Goal: Contribute content: Contribute content

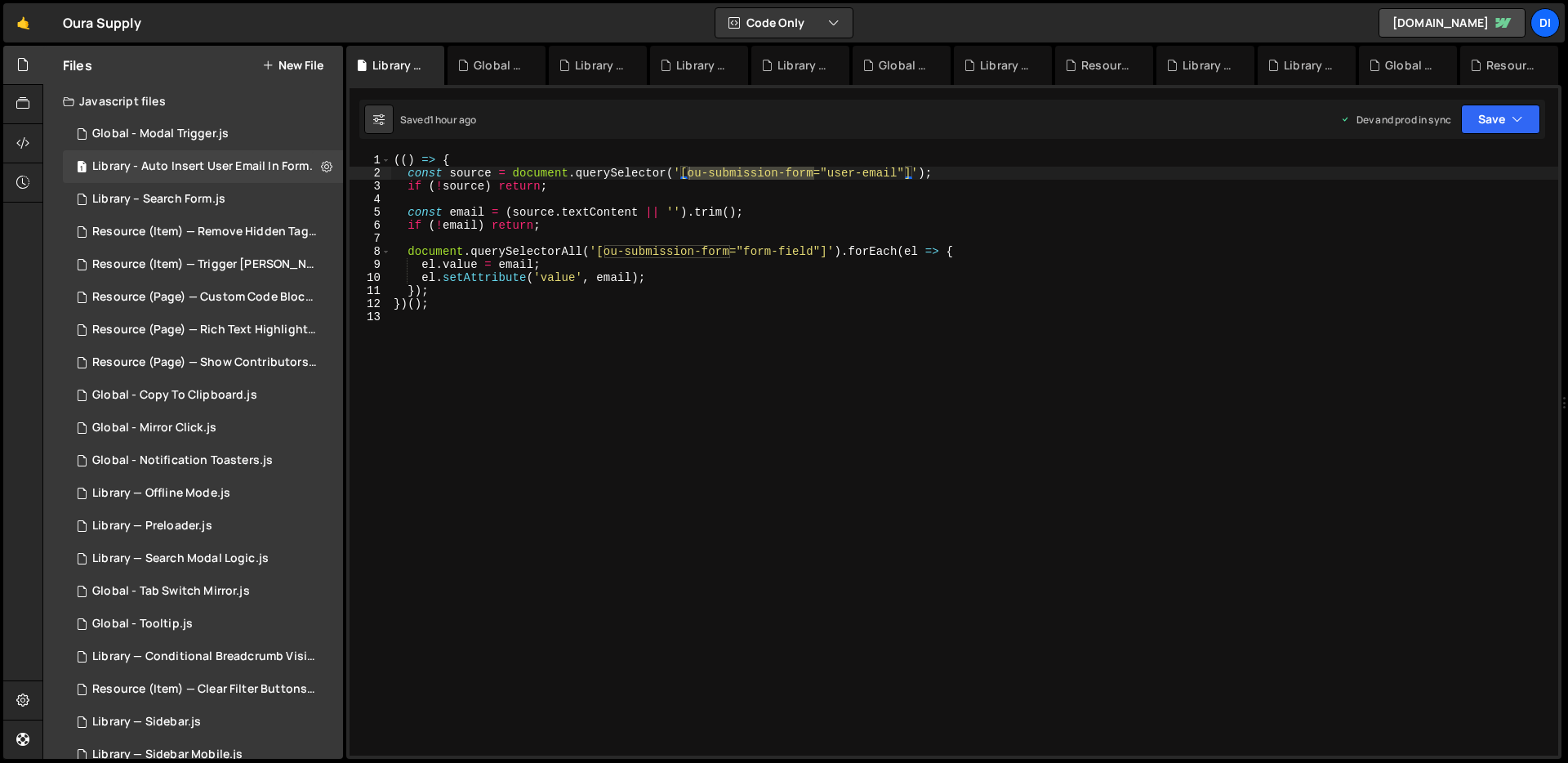
click at [307, 59] on button "New File" at bounding box center [293, 65] width 61 height 13
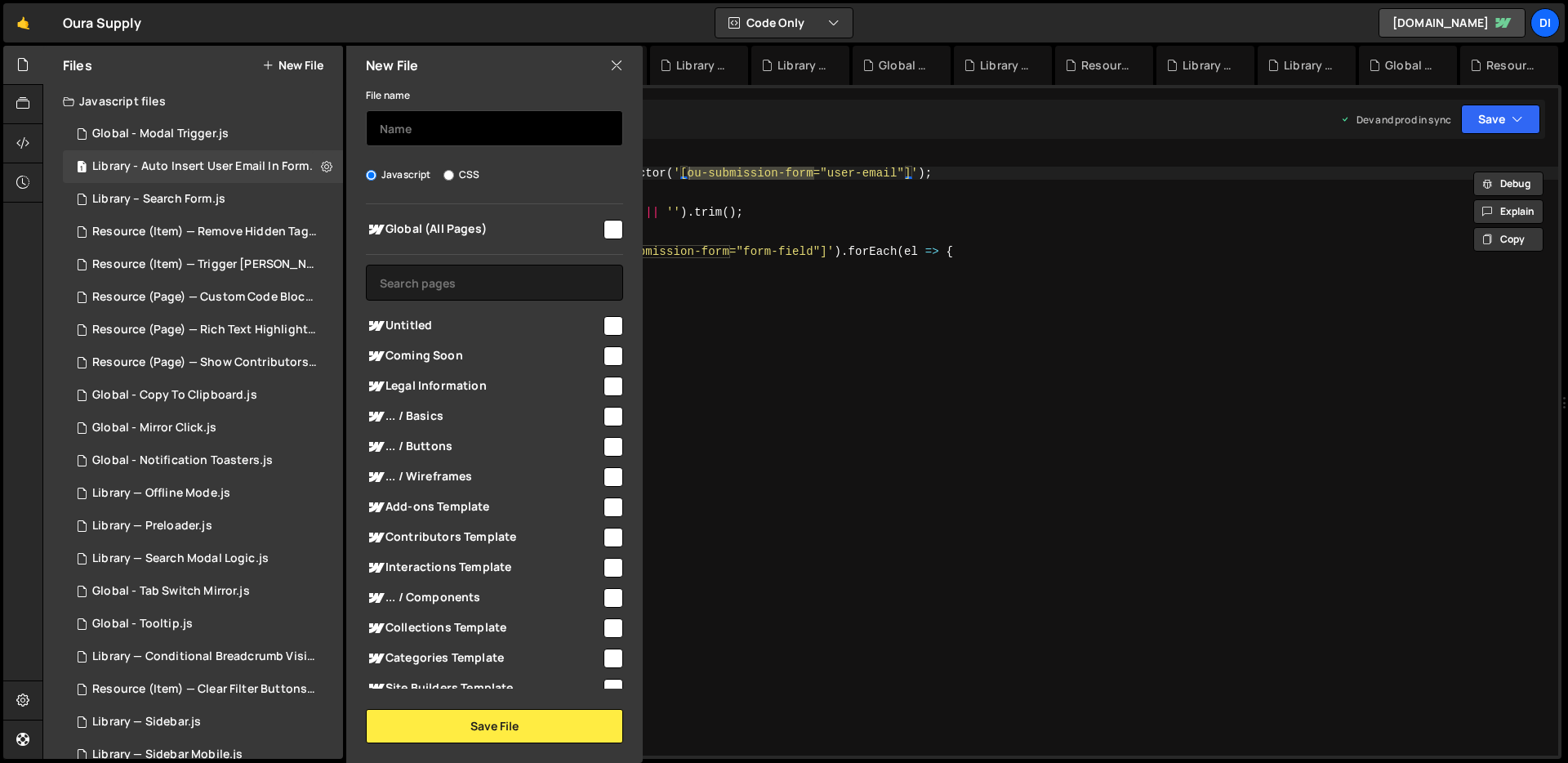
click at [500, 126] on input "text" at bounding box center [494, 128] width 257 height 36
click at [615, 63] on icon at bounding box center [616, 65] width 13 height 18
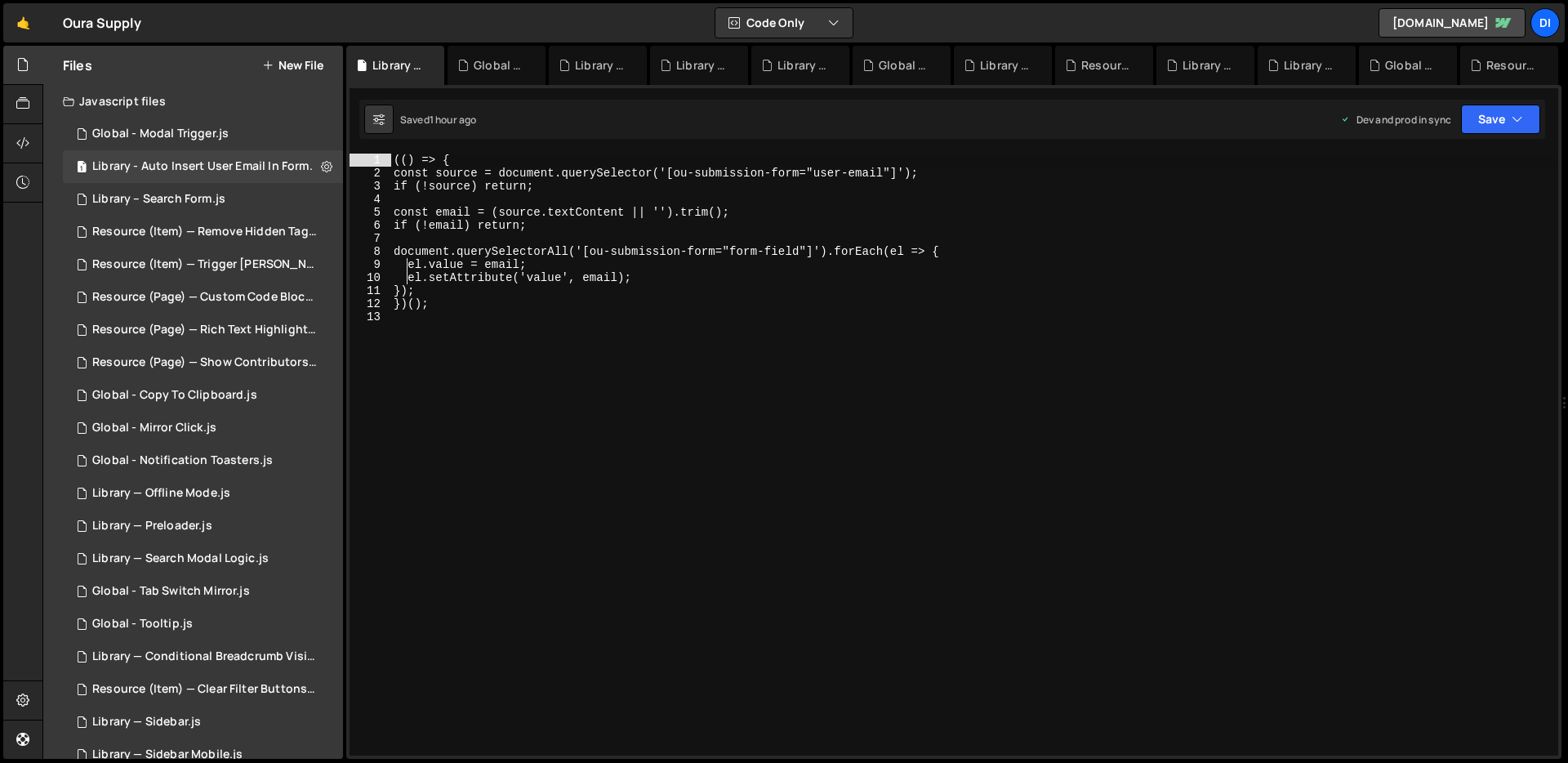
click at [310, 60] on button "New File" at bounding box center [293, 65] width 61 height 13
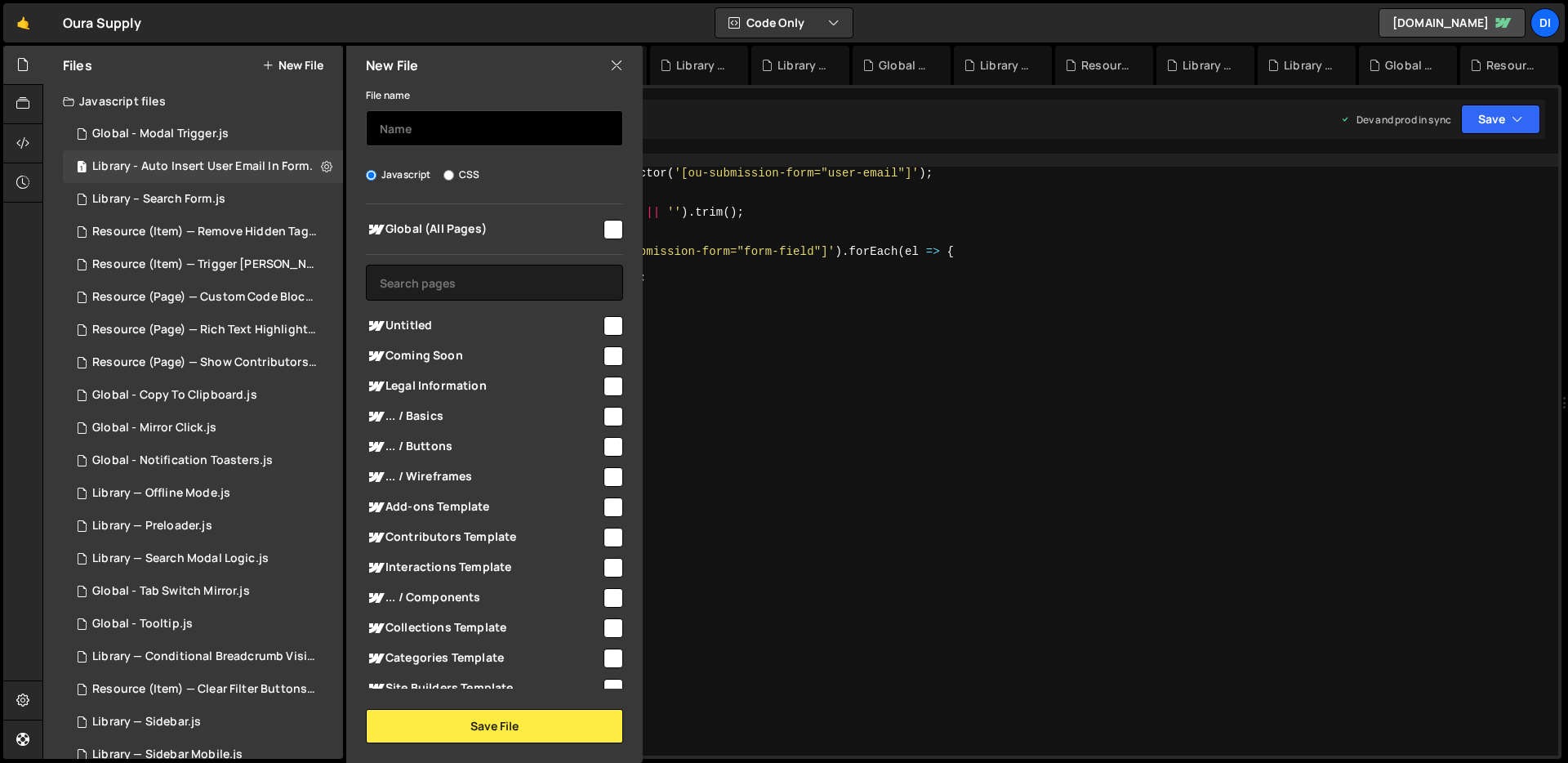
click at [404, 123] on input "text" at bounding box center [494, 128] width 257 height 36
type input "Library - Form"
click at [603, 228] on input "checkbox" at bounding box center [613, 230] width 20 height 20
checkbox input "true"
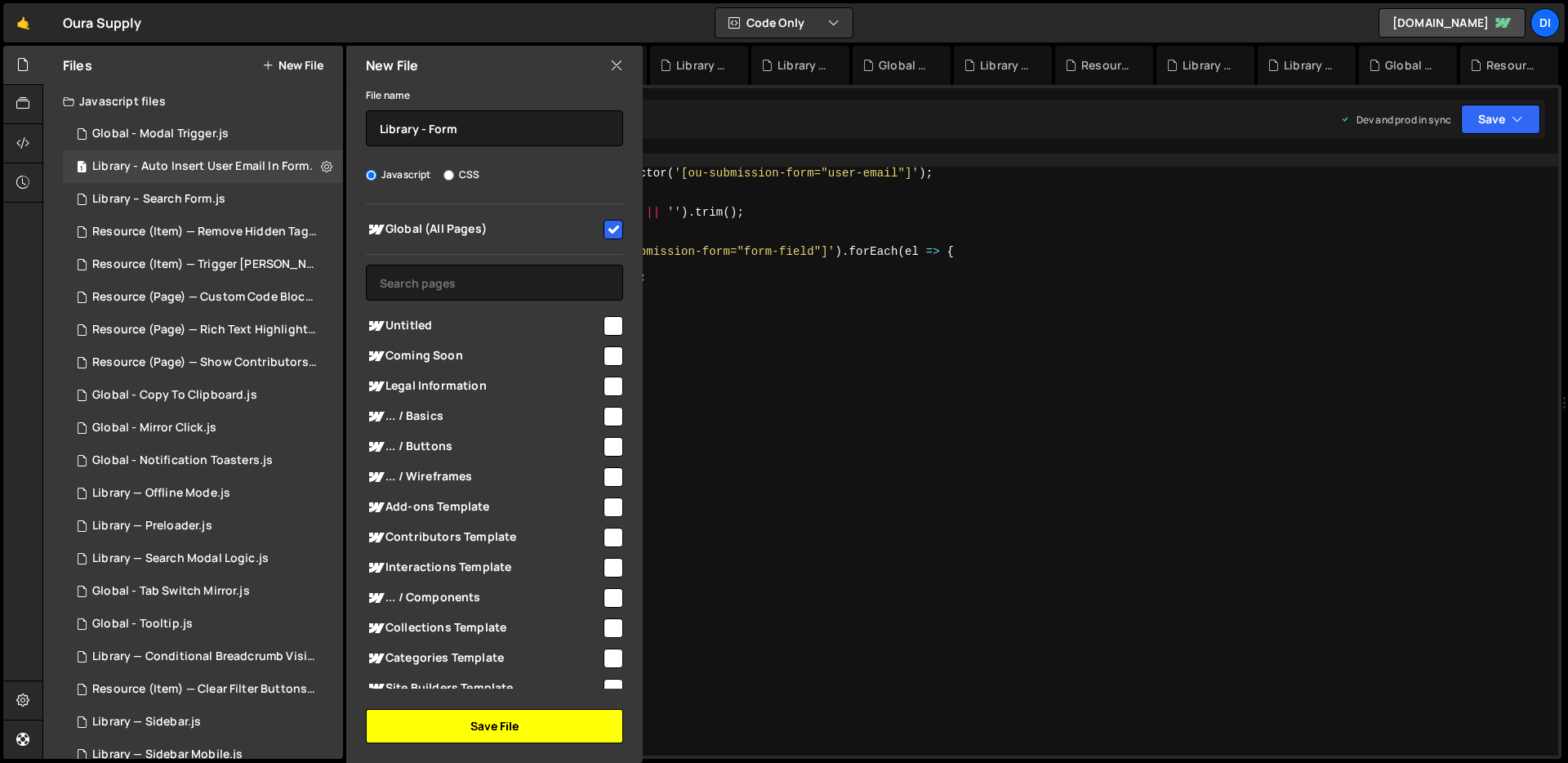
click at [456, 729] on button "Save File" at bounding box center [494, 726] width 257 height 34
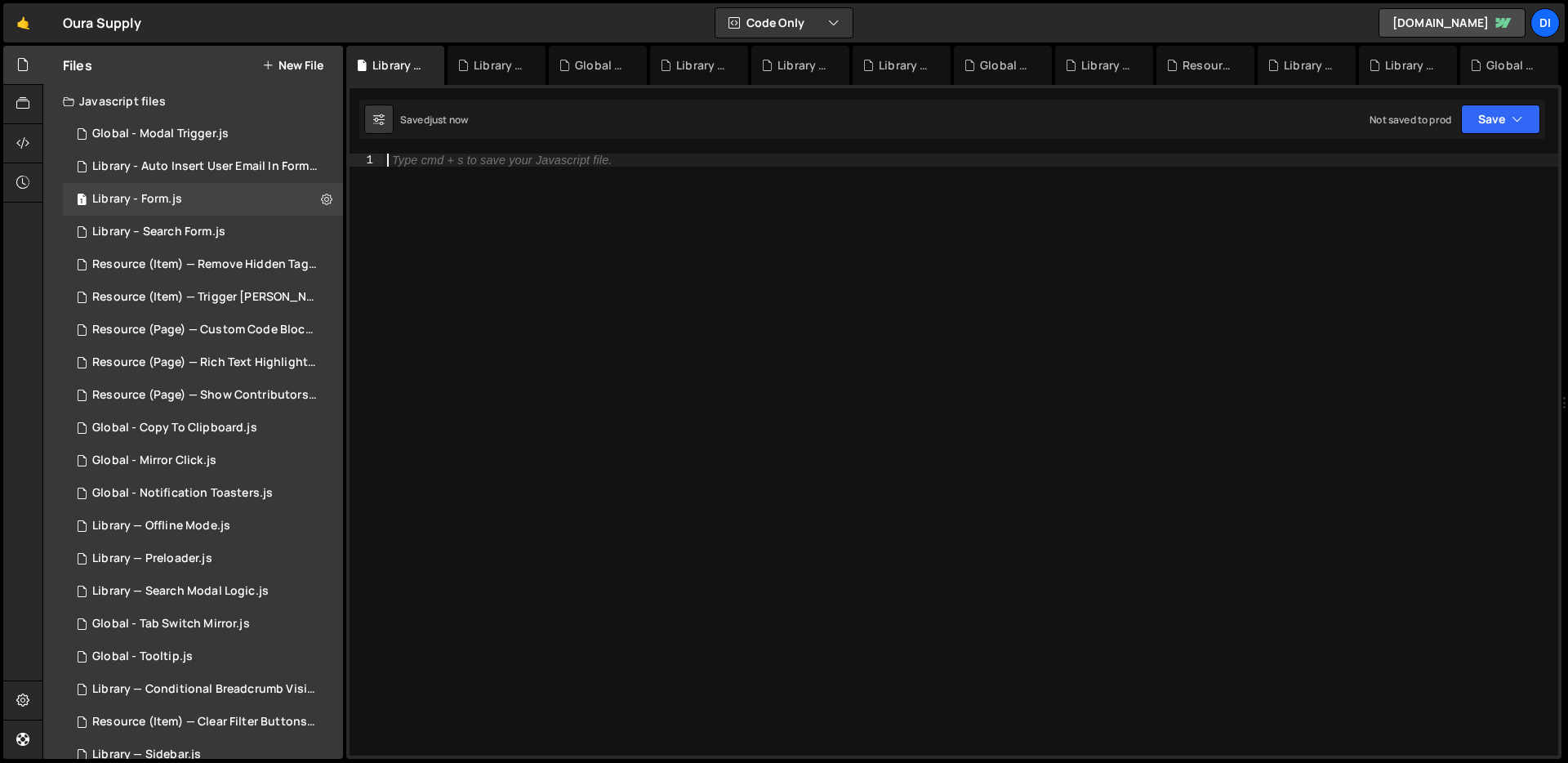
click at [663, 366] on div "Type cmd + s to save your Javascript file." at bounding box center [971, 467] width 1174 height 628
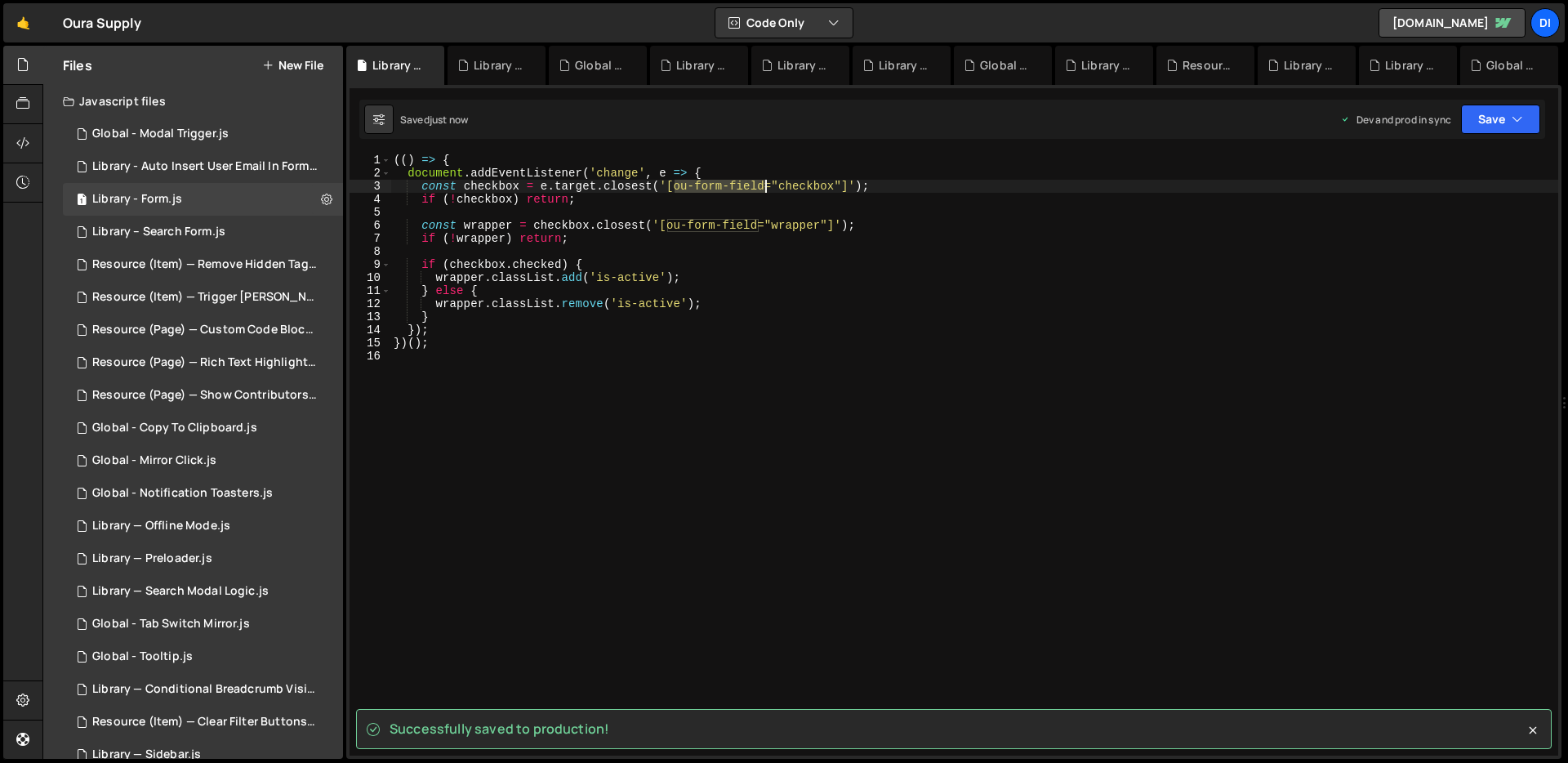
drag, startPoint x: 673, startPoint y: 185, endPoint x: 765, endPoint y: 179, distance: 92.2
click at [765, 179] on div "(( ) => { document . addEventListener ( 'change' , e => { const checkbox = e . …" at bounding box center [974, 467] width 1168 height 628
type textarea "const checkbox = e.target.closest('[ou-form-field="checkbox"]');"
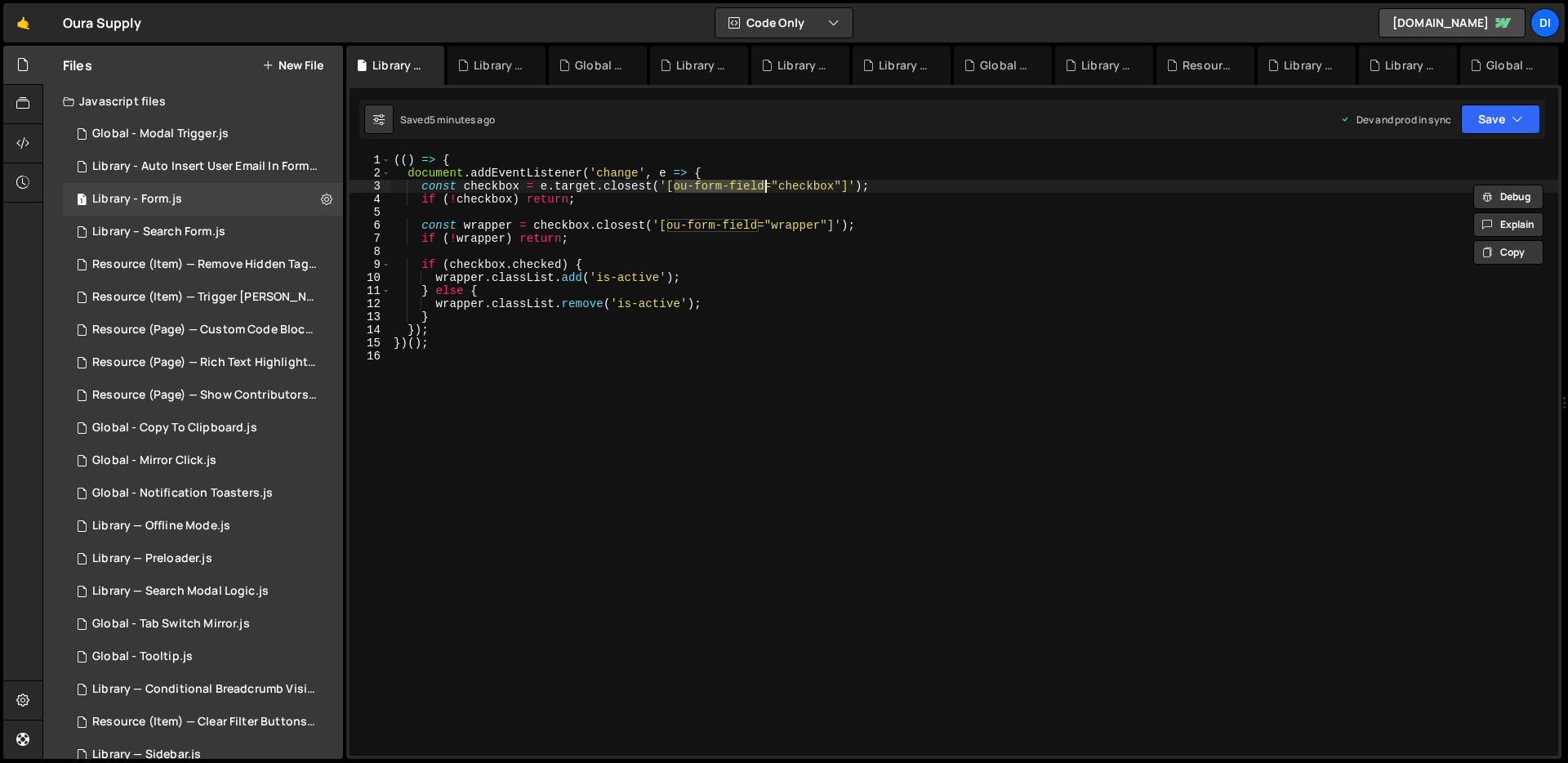
click at [582, 481] on div "(( ) => { document . addEventListener ( 'change' , e => { const checkbox = e . …" at bounding box center [974, 467] width 1168 height 628
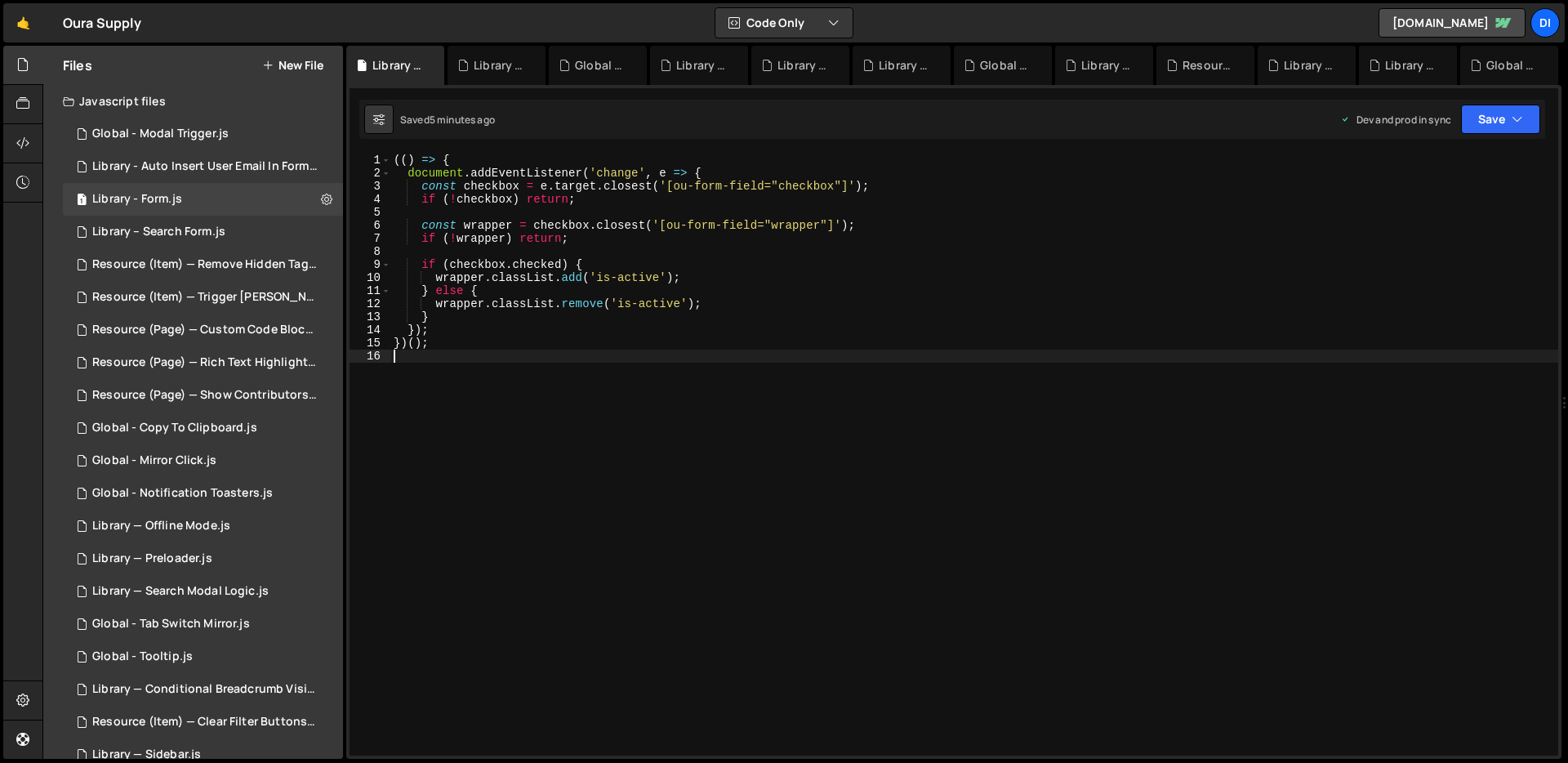
type textarea "})();"
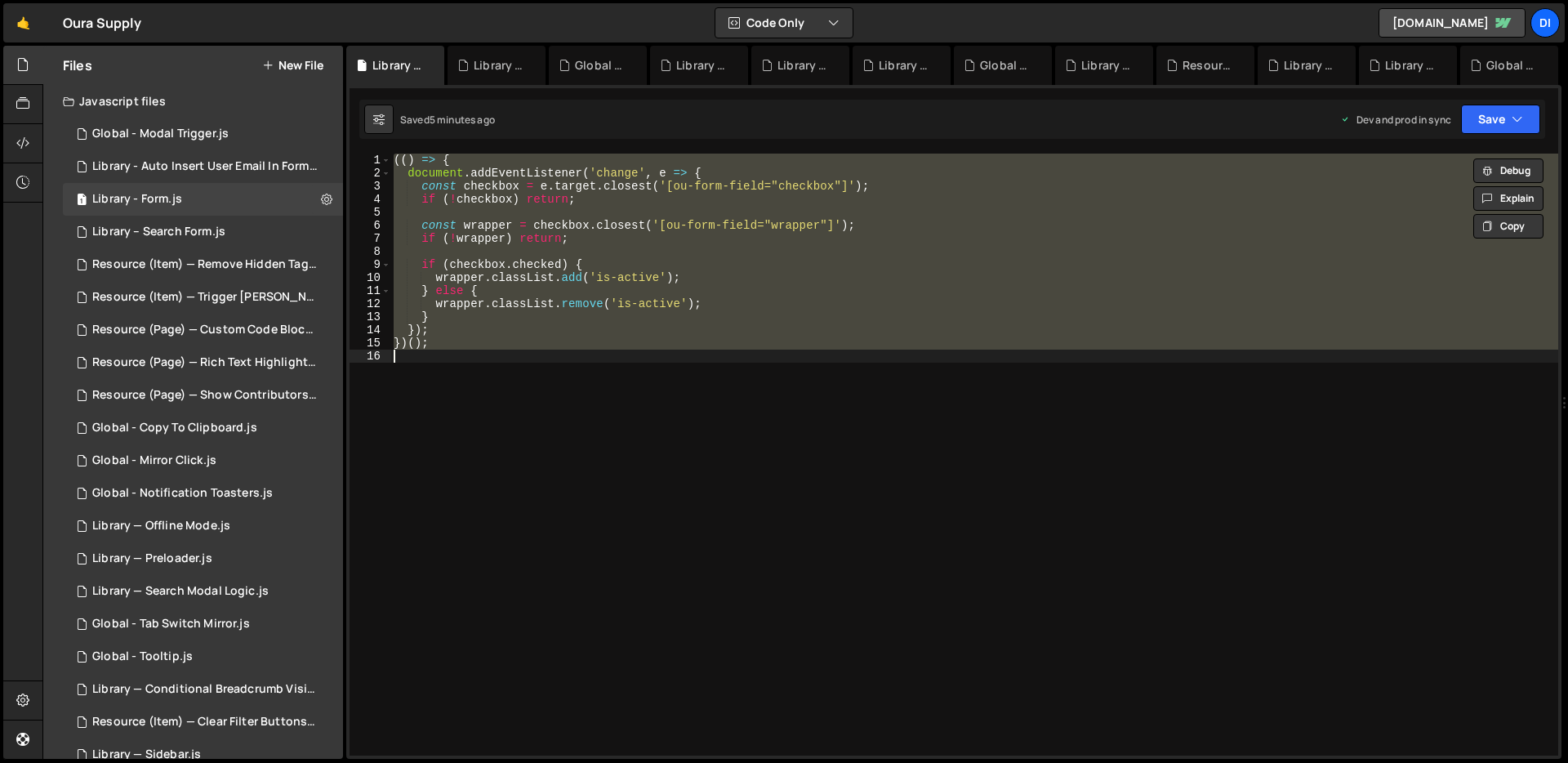
paste textarea
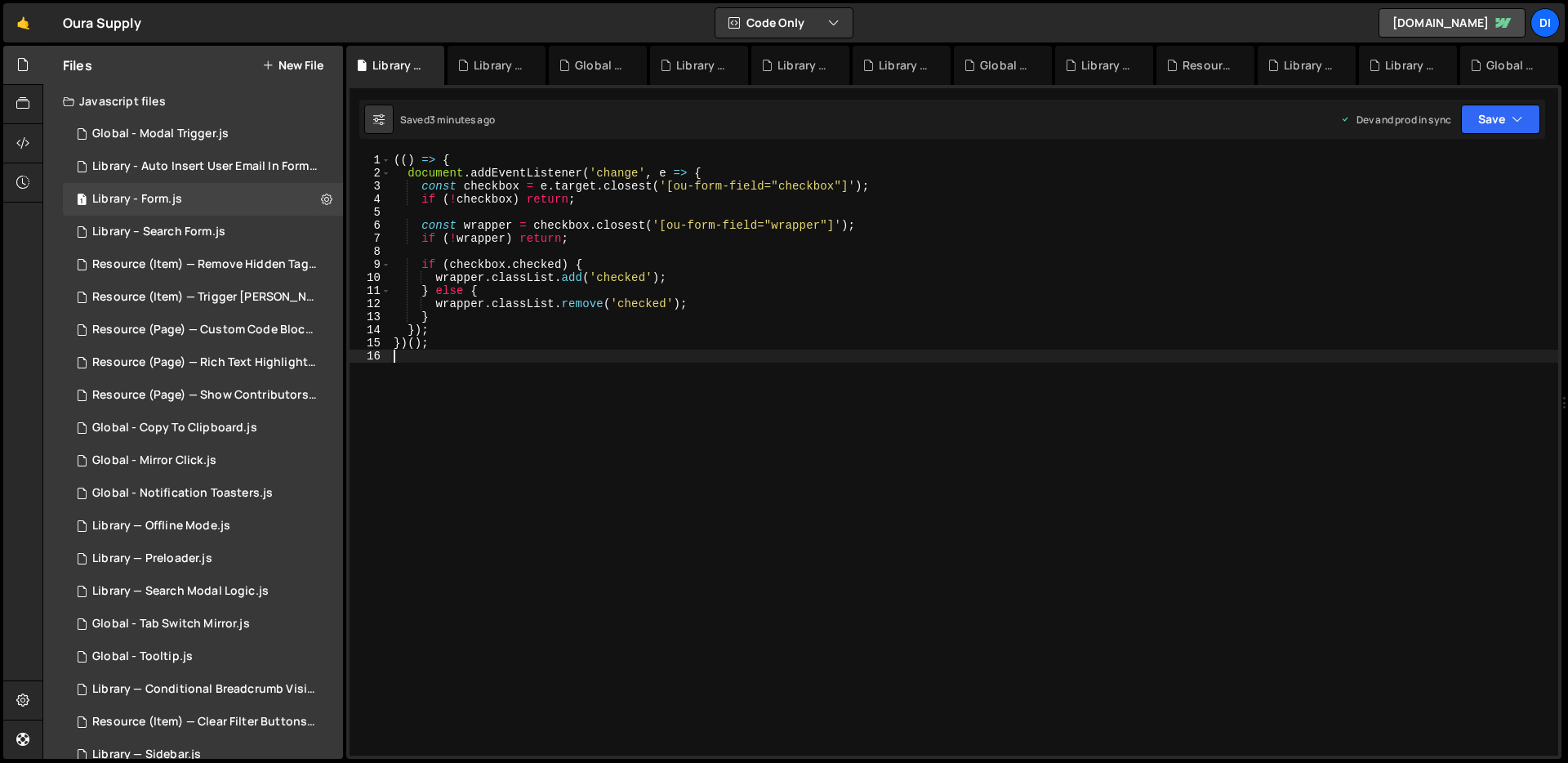
click at [540, 303] on div "(( ) => { document . addEventListener ( 'change' , e => { const checkbox = e . …" at bounding box center [974, 467] width 1168 height 628
type textarea "})();"
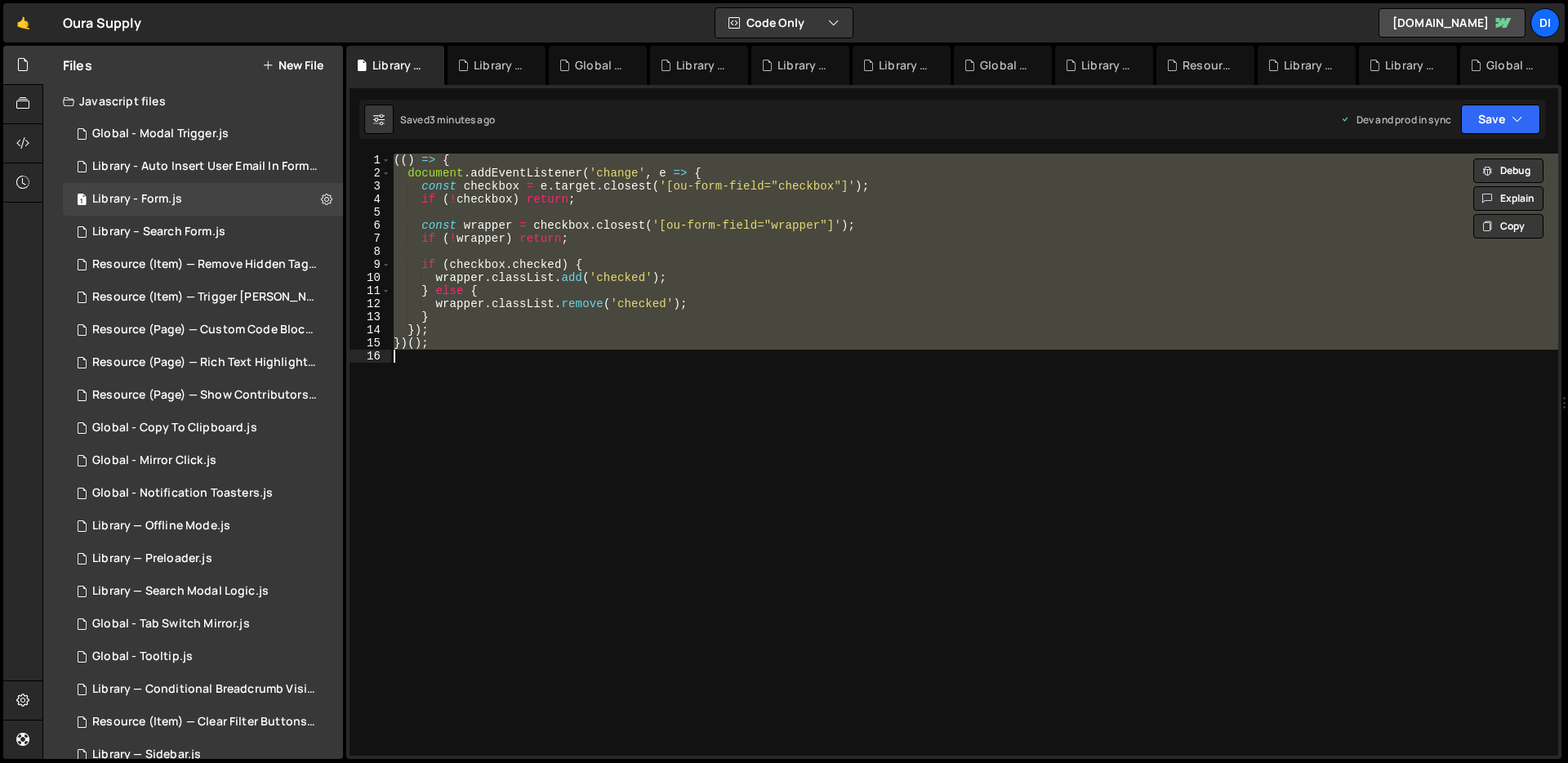
paste textarea
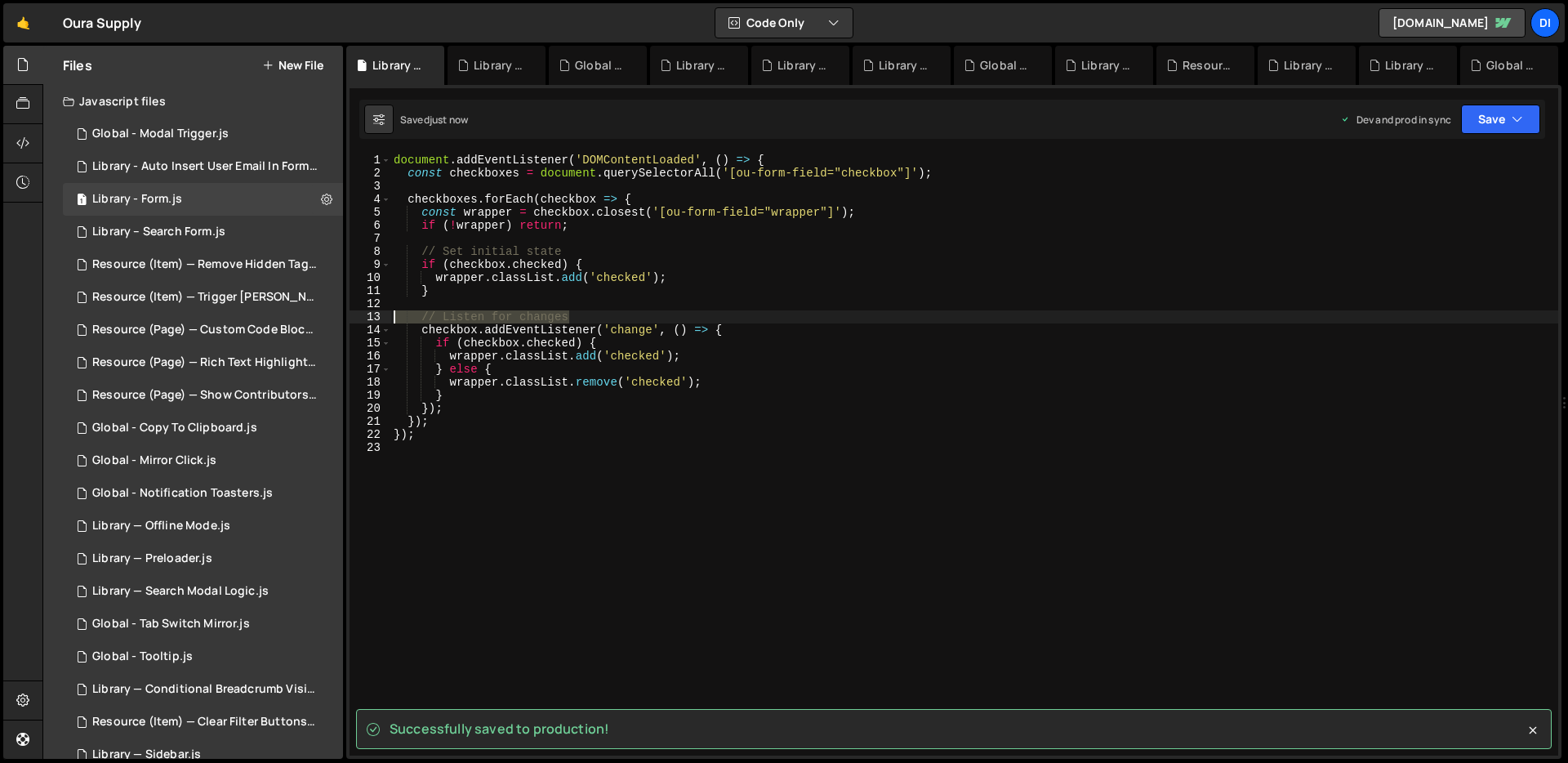
drag, startPoint x: 583, startPoint y: 312, endPoint x: 361, endPoint y: 316, distance: 222.0
click at [361, 316] on div "1 2 3 4 5 6 7 8 9 10 11 12 13 14 15 16 17 18 19 20 21 22 23 document . addEvent…" at bounding box center [954, 454] width 1208 height 602
type textarea "// Listen for changes"
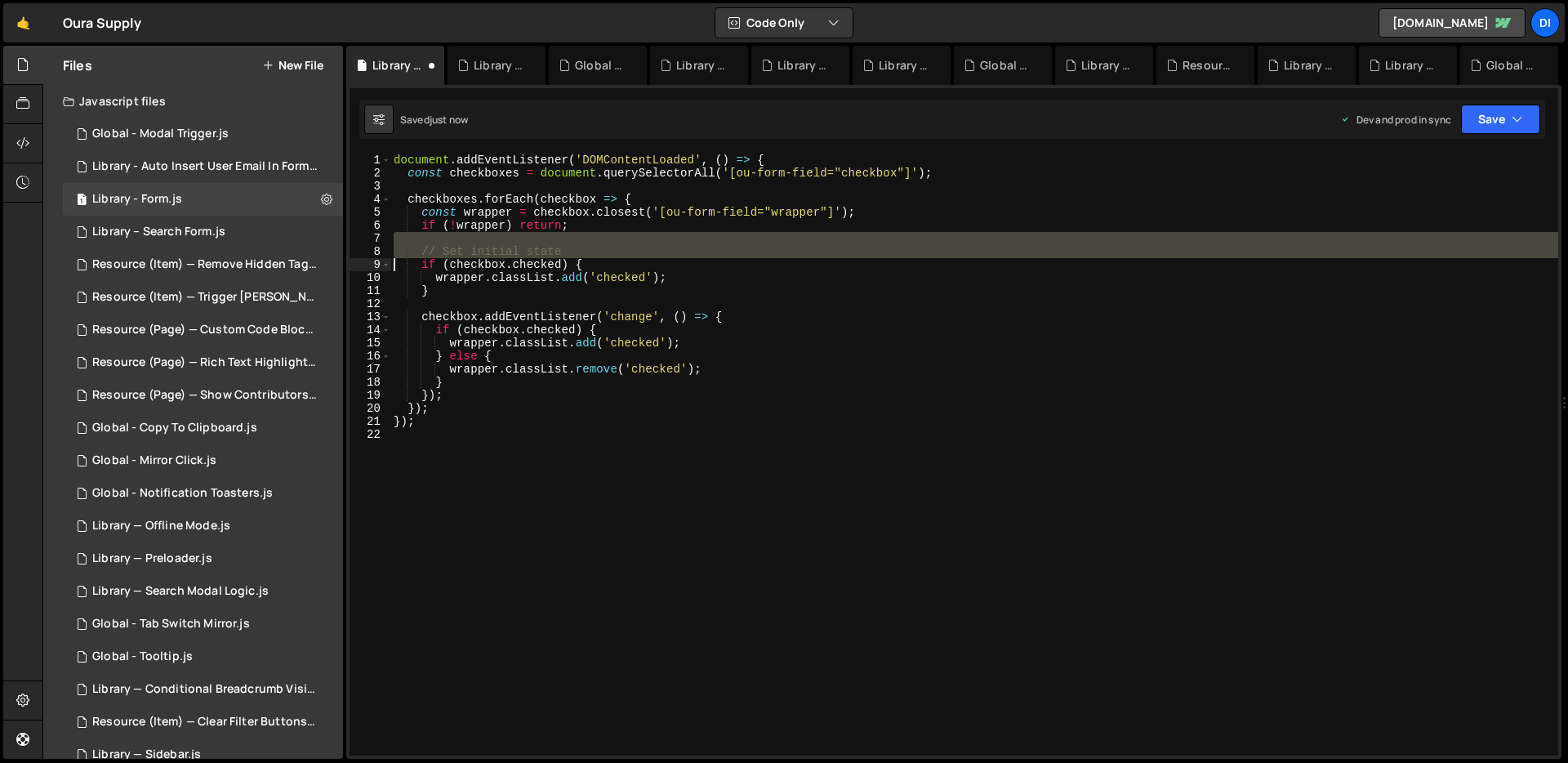
drag, startPoint x: 626, startPoint y: 244, endPoint x: 342, endPoint y: 266, distance: 284.9
click at [342, 266] on div "Files New File Javascript files 1 Global - Modal Trigger.js 0 1 Library - Auto …" at bounding box center [805, 402] width 1526 height 713
click at [610, 249] on div "document . addEventListener ( 'DOMContentLoaded' , ( ) => { const checkboxes = …" at bounding box center [974, 454] width 1168 height 602
type textarea "// Set initial state"
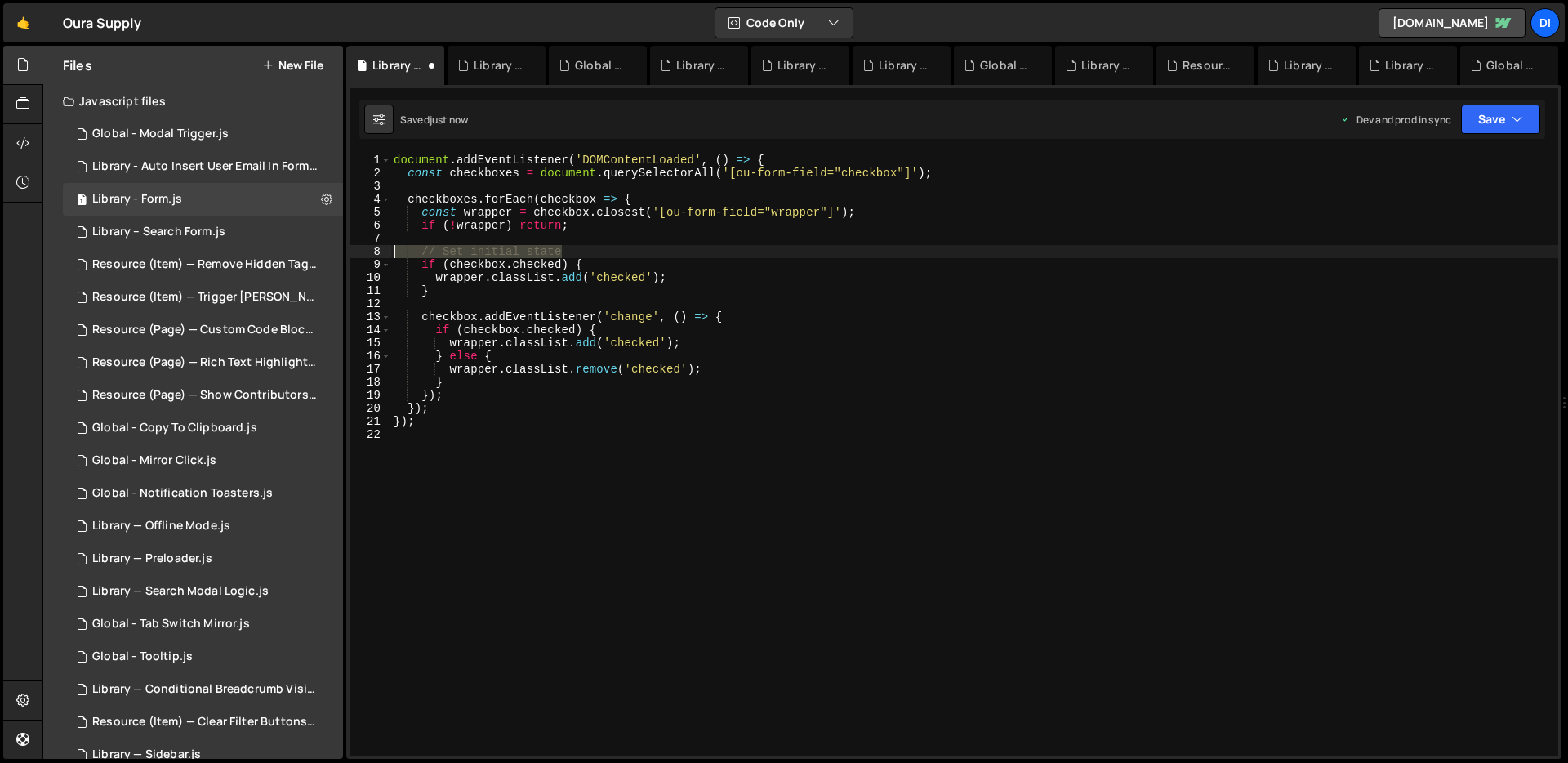
drag, startPoint x: 610, startPoint y: 246, endPoint x: 353, endPoint y: 255, distance: 257.2
click at [353, 255] on div "// Set initial state 1 2 3 4 5 6 7 8 9 10 11 12 13 14 15 16 17 18 19 20 21 22 d…" at bounding box center [954, 454] width 1208 height 602
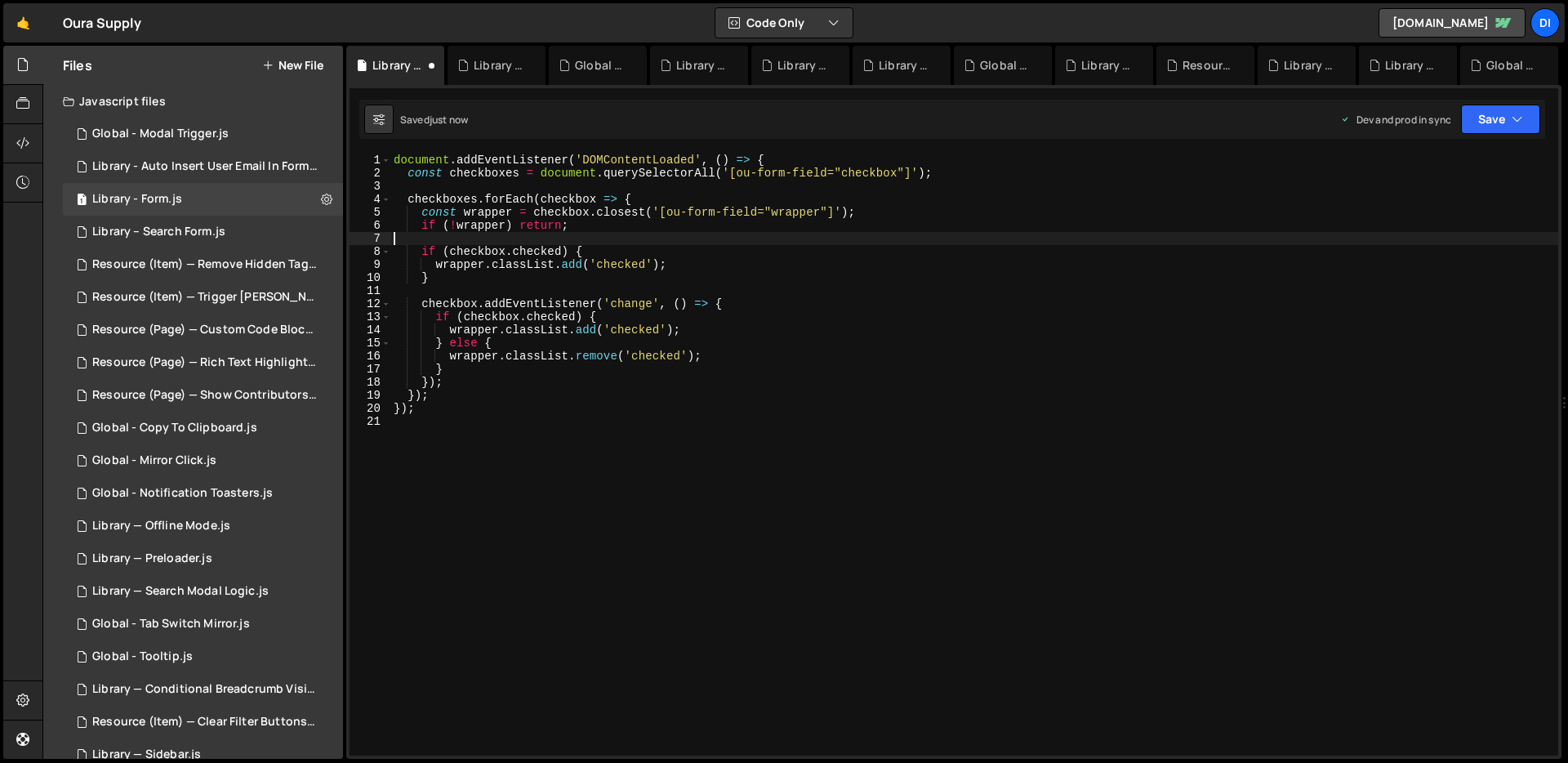
click at [594, 242] on div "document . addEventListener ( 'DOMContentLoaded' , ( ) => { const checkboxes = …" at bounding box center [974, 467] width 1168 height 628
click at [598, 286] on div "document . addEventListener ( 'DOMContentLoaded' , ( ) => { const checkboxes = …" at bounding box center [974, 467] width 1168 height 628
click at [553, 238] on div "document . addEventListener ( 'DOMContentLoaded' , ( ) => { const checkboxes = …" at bounding box center [974, 467] width 1168 height 628
click at [533, 234] on div "document . addEventListener ( 'DOMContentLoaded' , ( ) => { const checkboxes = …" at bounding box center [974, 467] width 1168 height 628
type textarea "});"
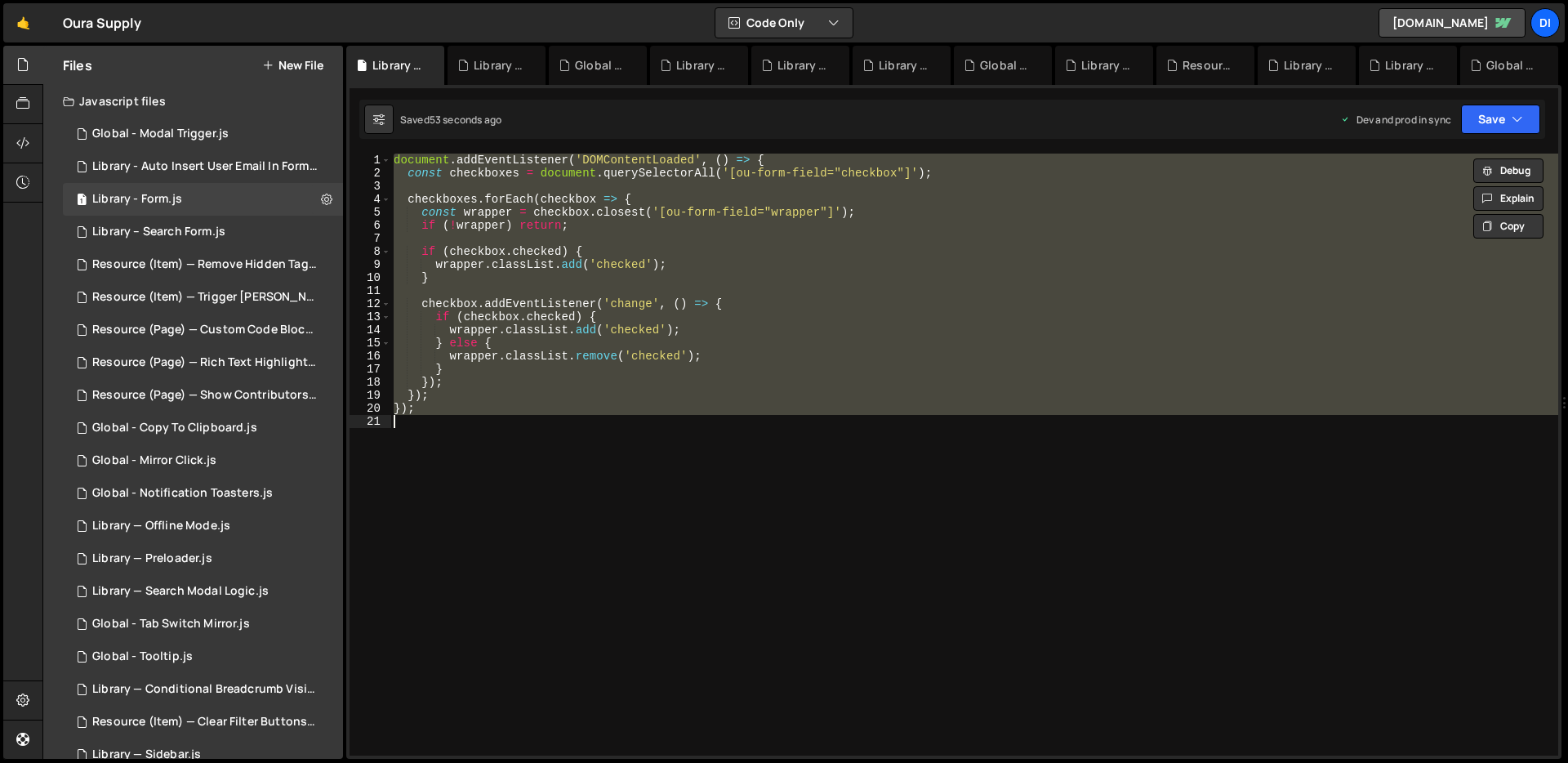
paste textarea
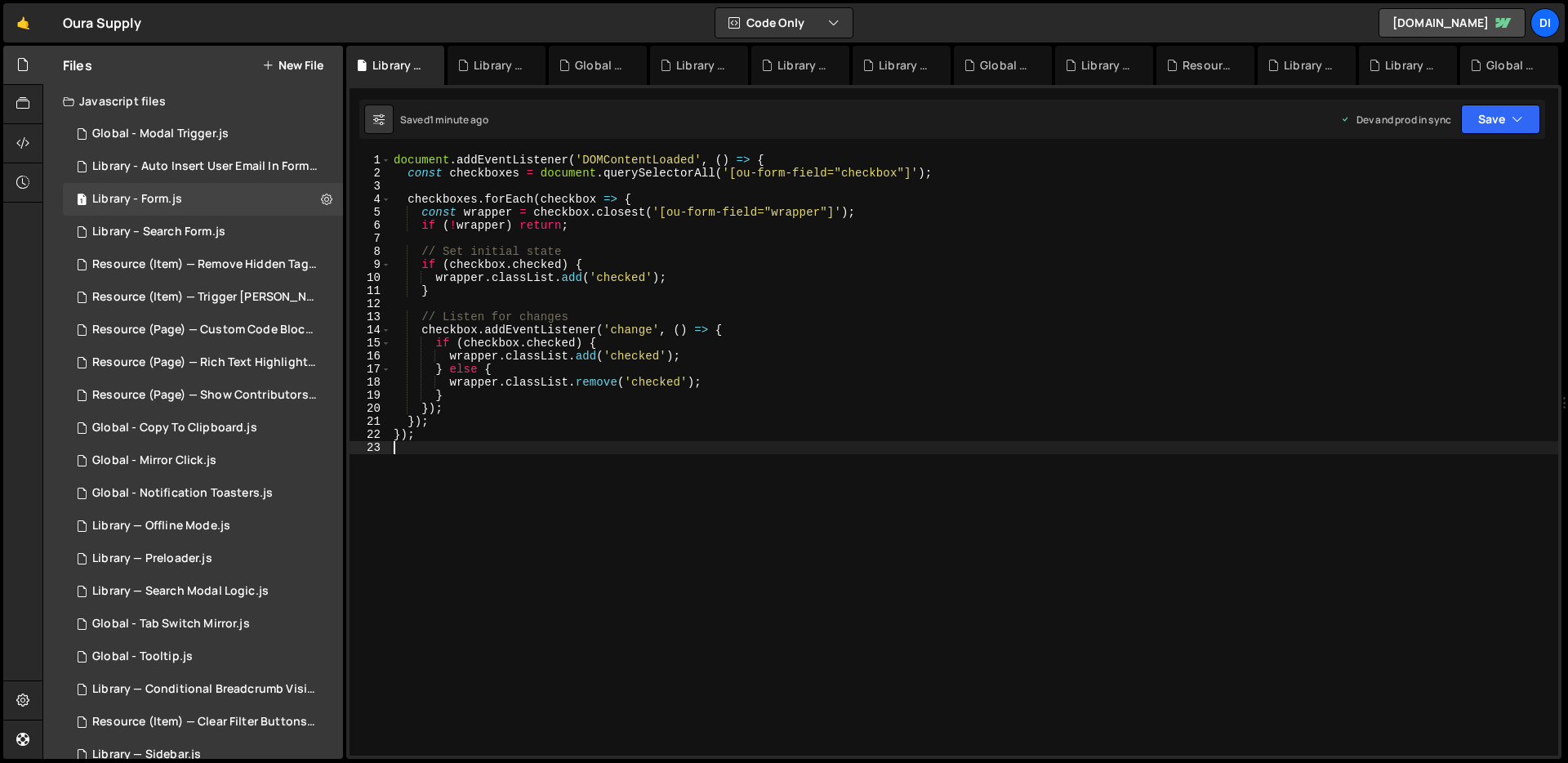
click at [653, 262] on div "document . addEventListener ( 'DOMContentLoaded' , ( ) => { const checkboxes = …" at bounding box center [974, 467] width 1168 height 628
type textarea "});"
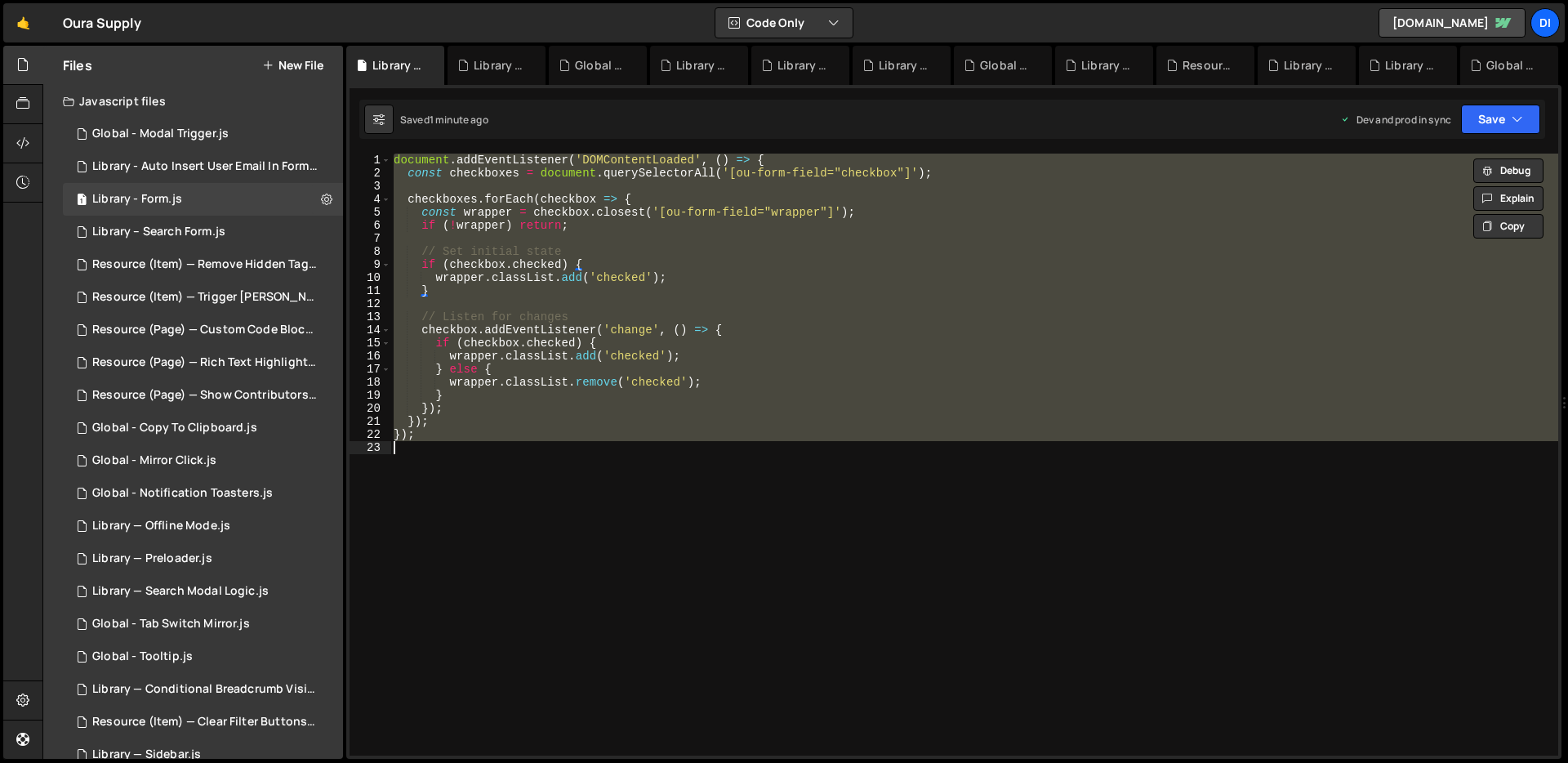
paste textarea
